Goal: Information Seeking & Learning: Learn about a topic

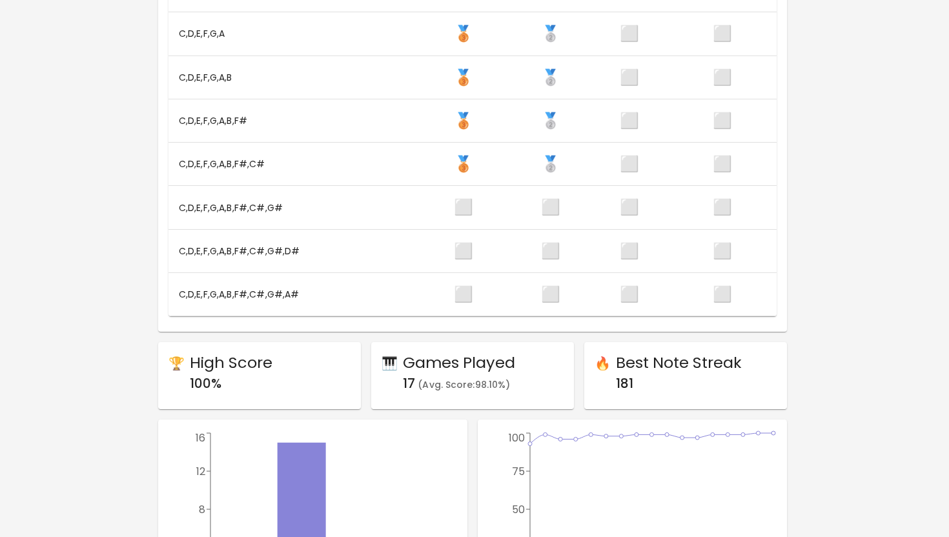
scroll to position [0, 2]
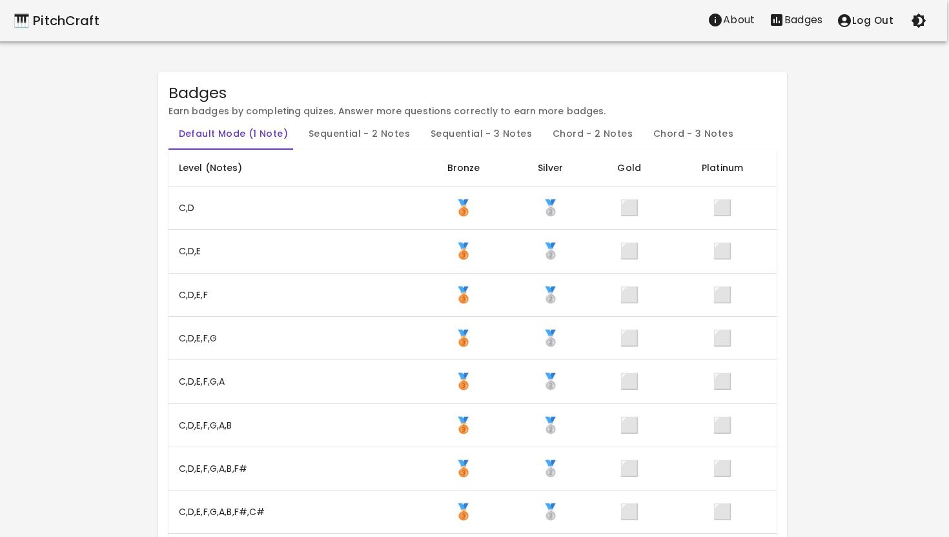
click at [44, 22] on div "🎹 PitchCraft" at bounding box center [57, 20] width 86 height 21
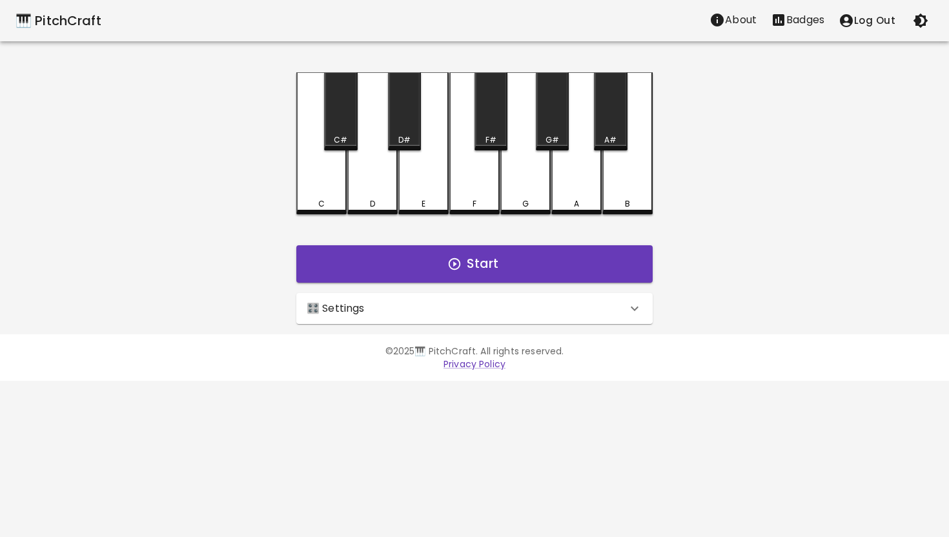
click at [641, 312] on icon at bounding box center [634, 308] width 15 height 15
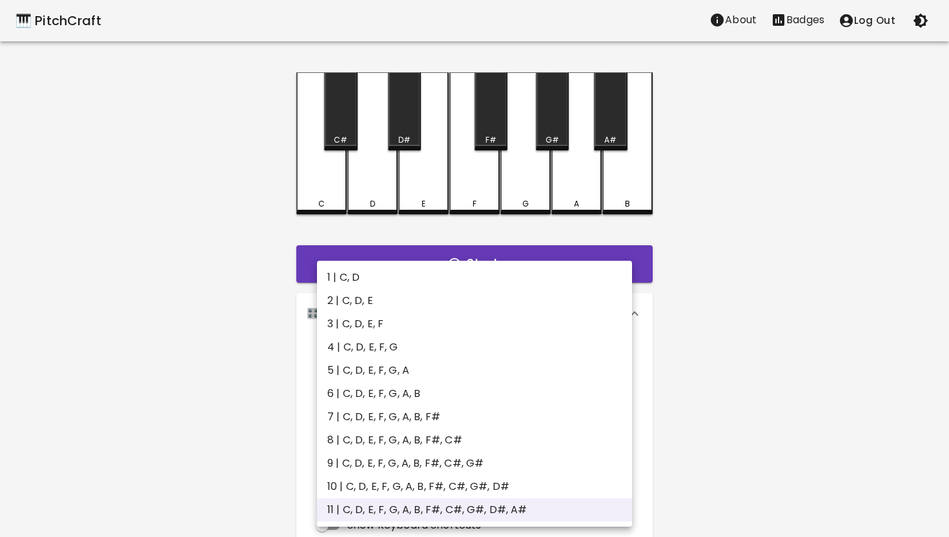
click at [610, 363] on body "🎹 PitchCraft About Badges Log Out C C# D D# E F F# G G# A A# B Start 🎛️ Setting…" at bounding box center [474, 391] width 949 height 782
click at [487, 438] on li "8 | C, D, E, F, G, A, B, F#, C#" at bounding box center [474, 440] width 315 height 23
type input "15"
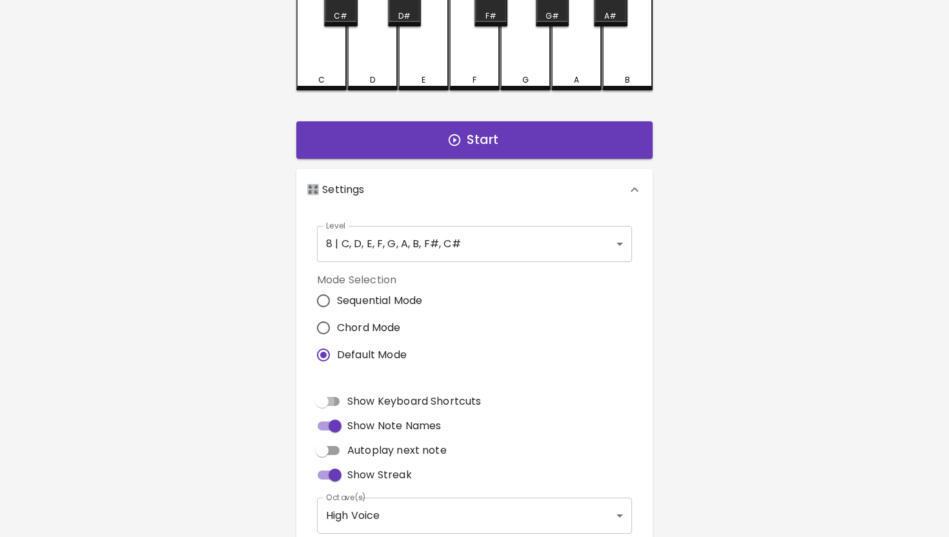
click at [327, 405] on input "Show Keyboard Shortcuts" at bounding box center [322, 401] width 74 height 25
checkbox input "true"
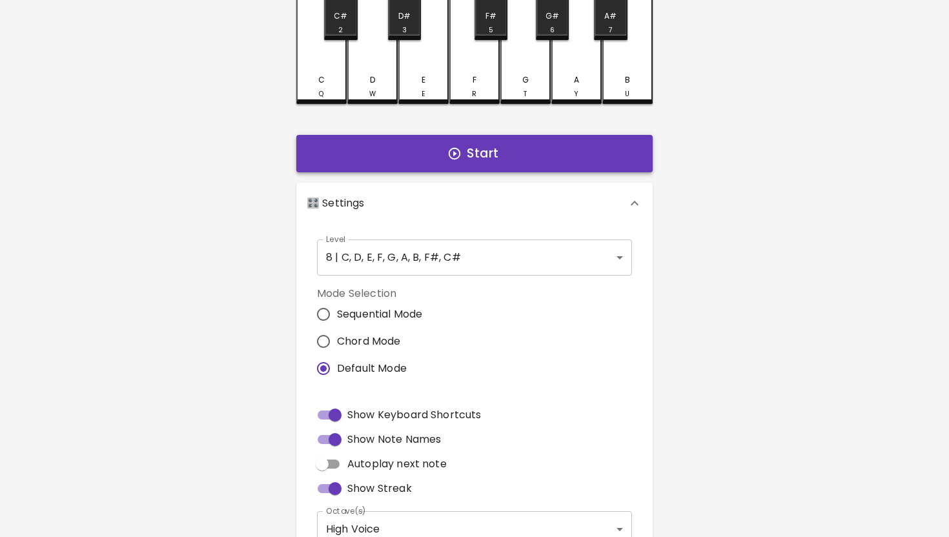
click at [505, 153] on button "Start" at bounding box center [474, 153] width 356 height 37
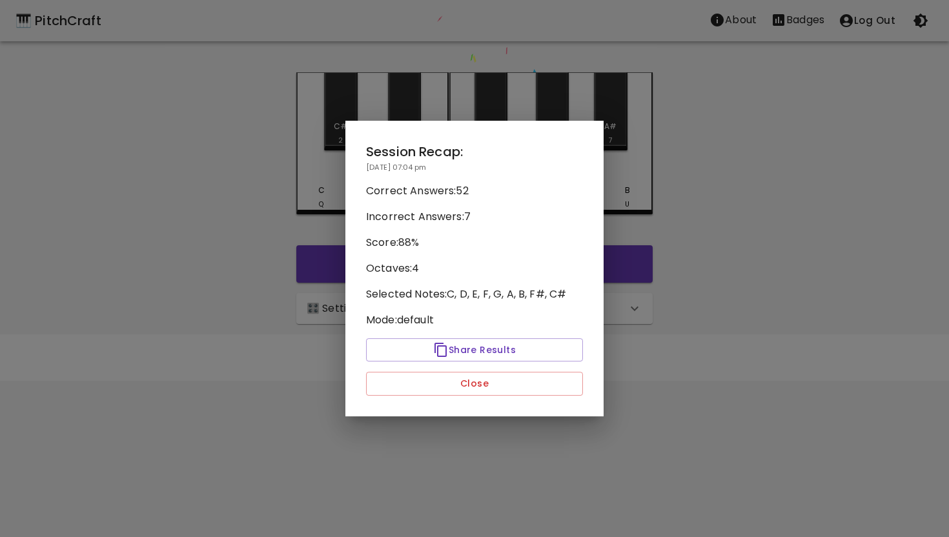
scroll to position [0, 0]
click at [499, 384] on button "Close" at bounding box center [474, 384] width 217 height 24
